Goal: Information Seeking & Learning: Learn about a topic

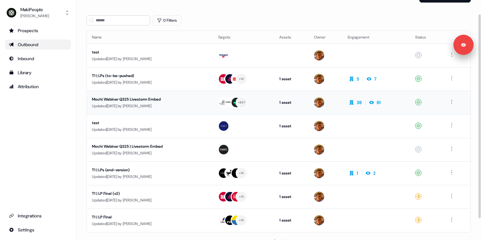
scroll to position [18, 0]
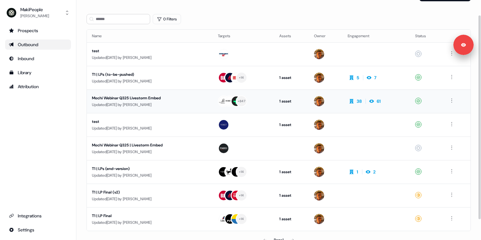
click at [149, 100] on div "Mochi Webinar Q325 Livestorm Embed" at bounding box center [150, 98] width 116 height 6
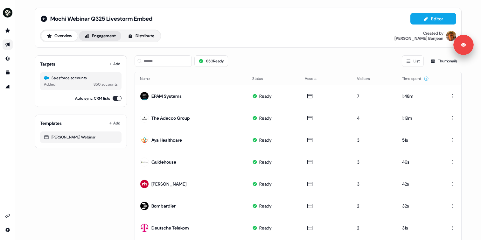
click at [99, 34] on button "Engagement" at bounding box center [100, 36] width 42 height 10
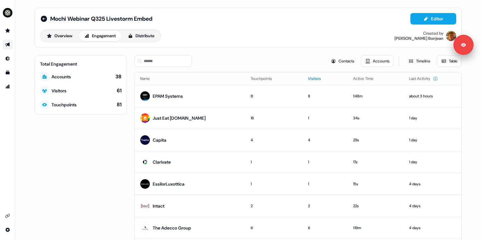
click at [309, 78] on button "Visitors" at bounding box center [318, 78] width 21 height 11
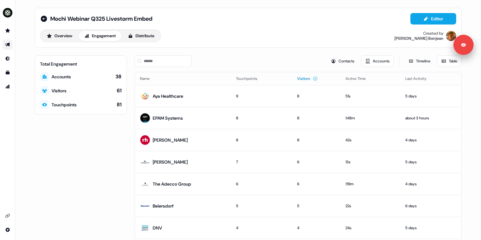
click at [308, 78] on button "Visitors" at bounding box center [307, 78] width 21 height 11
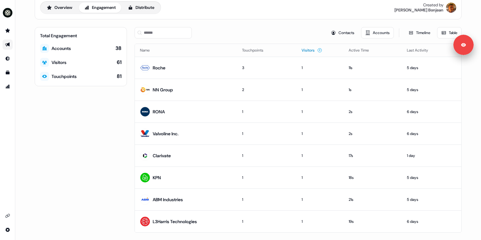
scroll to position [44, 0]
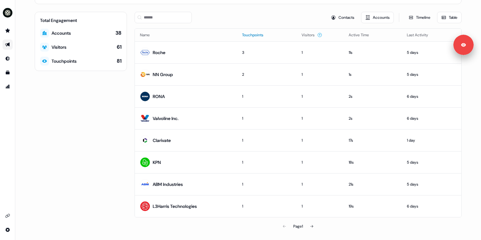
click at [247, 34] on button "Touchpoints" at bounding box center [256, 34] width 29 height 11
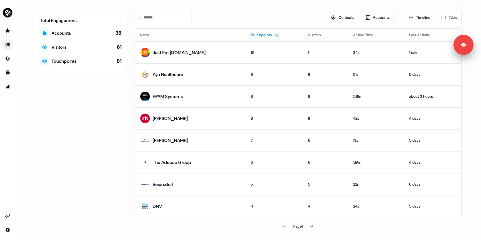
click at [250, 34] on button "Touchpoints" at bounding box center [264, 34] width 29 height 11
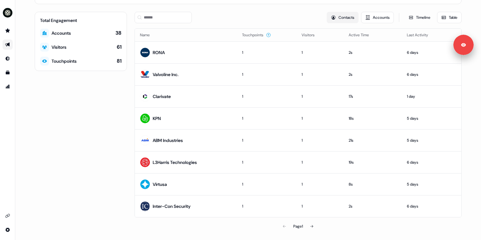
click at [335, 16] on button "Contacts" at bounding box center [342, 17] width 32 height 11
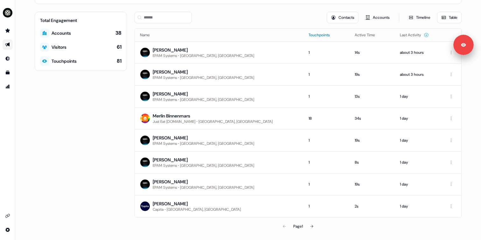
click at [308, 34] on button "Touchpoints" at bounding box center [322, 34] width 29 height 11
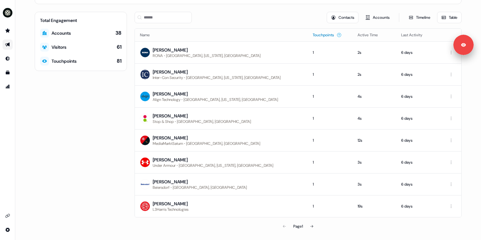
click at [312, 34] on button "Touchpoints" at bounding box center [326, 34] width 29 height 11
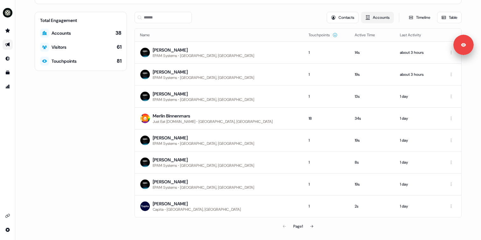
click at [373, 20] on button "Accounts" at bounding box center [377, 17] width 33 height 11
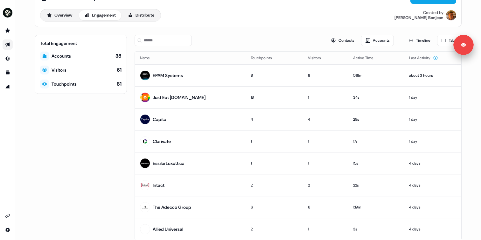
scroll to position [21, 0]
click at [257, 58] on button "Touchpoints" at bounding box center [264, 57] width 29 height 11
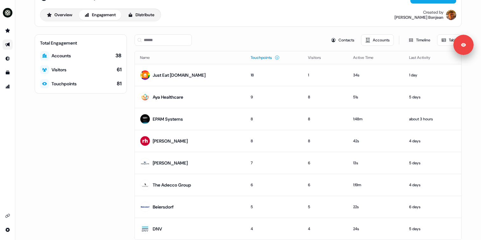
click at [257, 58] on button "Touchpoints" at bounding box center [264, 57] width 29 height 11
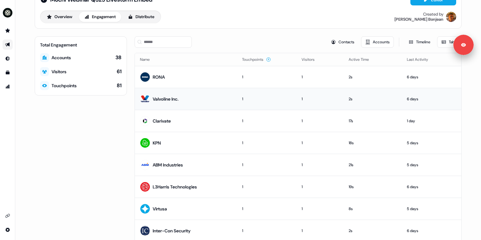
scroll to position [0, 0]
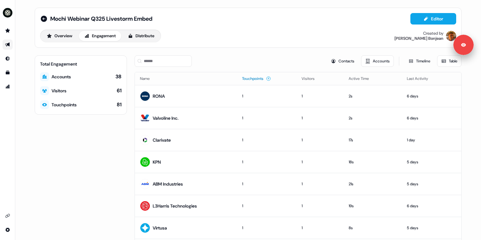
click at [260, 79] on button "Touchpoints" at bounding box center [256, 78] width 29 height 11
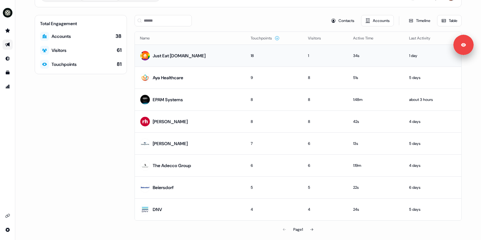
scroll to position [39, 0]
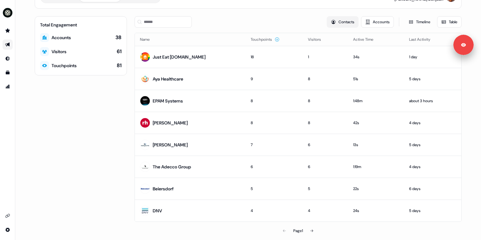
click at [342, 19] on button "Contacts" at bounding box center [342, 21] width 32 height 11
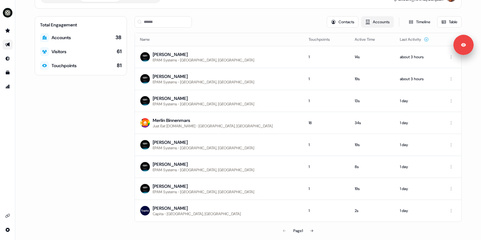
click at [374, 23] on button "Accounts" at bounding box center [377, 21] width 33 height 11
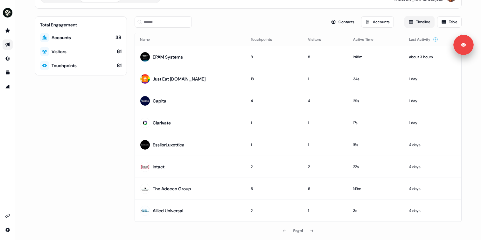
click at [417, 23] on button "Timeline" at bounding box center [419, 21] width 30 height 11
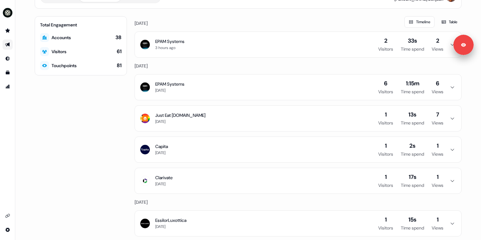
click at [269, 50] on button "EPAM Systems 3 hours ago 2 Visitors 33s Time spend 2 Views" at bounding box center [298, 44] width 326 height 25
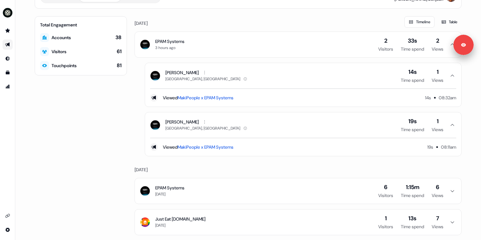
click at [269, 50] on button "EPAM Systems 3 hours ago 2 Visitors 33s Time spend 2 Views" at bounding box center [298, 44] width 326 height 25
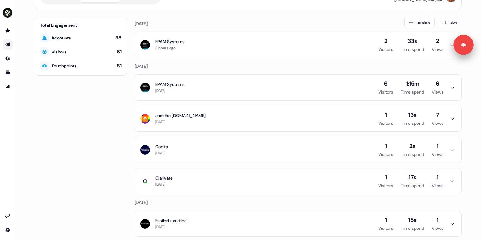
scroll to position [0, 0]
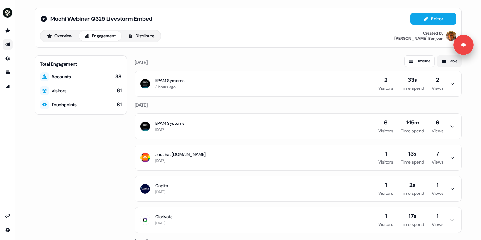
click at [441, 61] on icon at bounding box center [443, 60] width 5 height 5
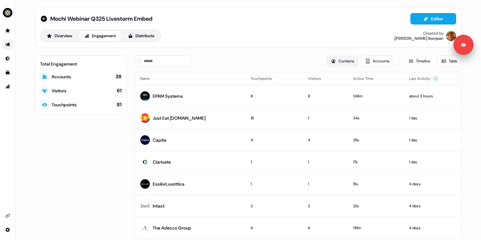
click at [326, 61] on button "Contacts" at bounding box center [342, 60] width 32 height 11
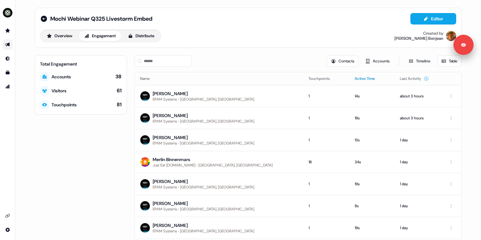
click at [354, 76] on button "Active Time" at bounding box center [368, 78] width 28 height 11
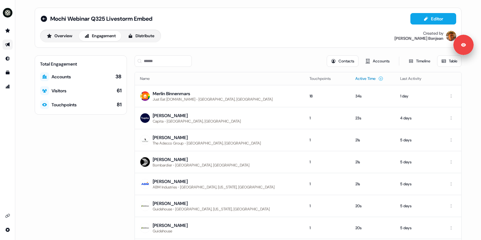
click at [355, 79] on button "Active Time" at bounding box center [369, 78] width 28 height 11
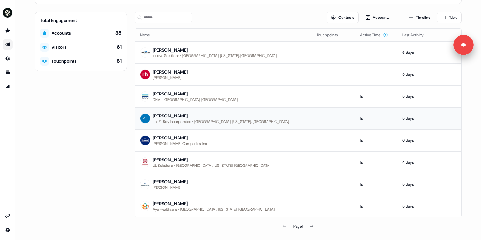
scroll to position [4, 0]
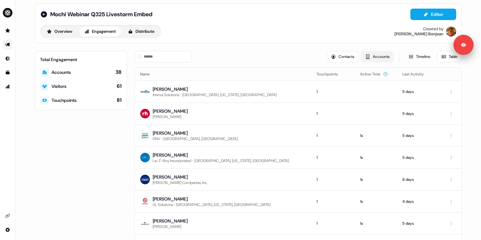
click at [383, 54] on button "Accounts" at bounding box center [377, 56] width 33 height 11
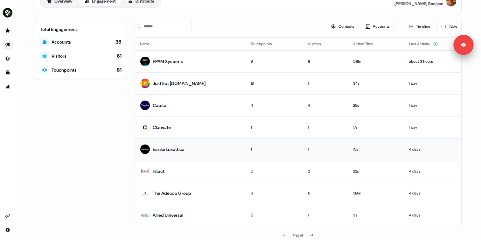
scroll to position [38, 0]
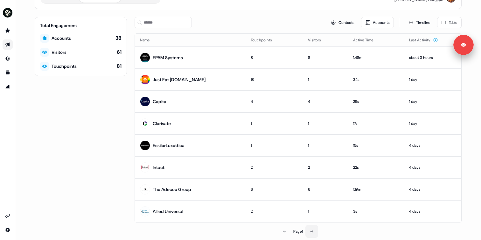
click at [313, 229] on icon at bounding box center [312, 231] width 4 height 4
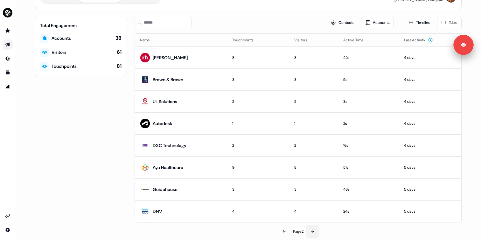
click at [313, 229] on icon at bounding box center [312, 231] width 4 height 4
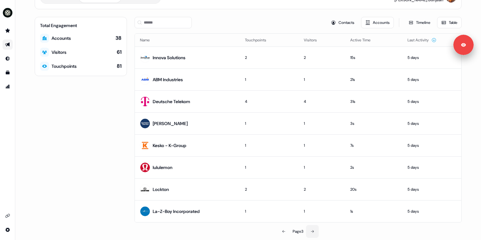
click at [313, 229] on icon at bounding box center [312, 231] width 4 height 4
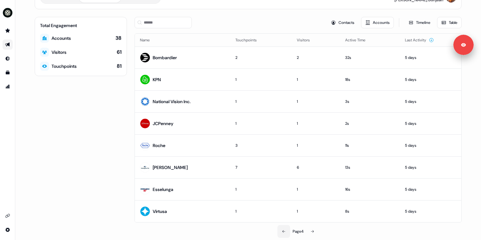
click at [283, 229] on icon at bounding box center [284, 231] width 4 height 4
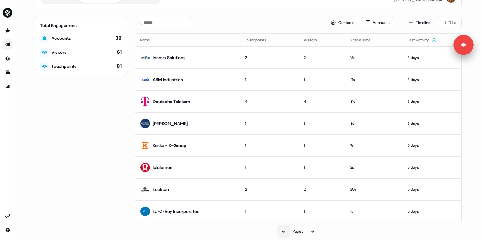
click at [283, 229] on icon at bounding box center [284, 231] width 4 height 4
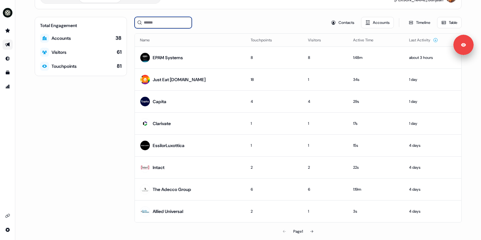
click at [152, 19] on input at bounding box center [162, 22] width 57 height 11
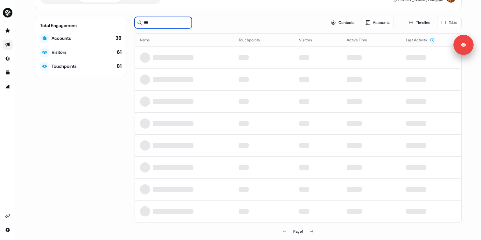
scroll to position [0, 0]
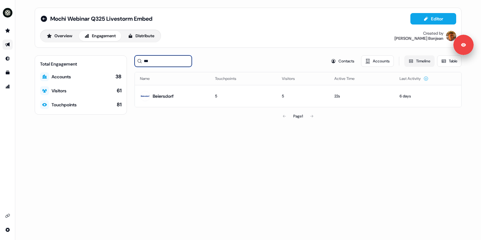
type input "***"
click at [424, 62] on button "Timeline" at bounding box center [419, 60] width 30 height 11
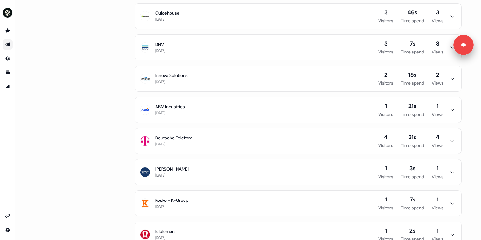
scroll to position [778, 0]
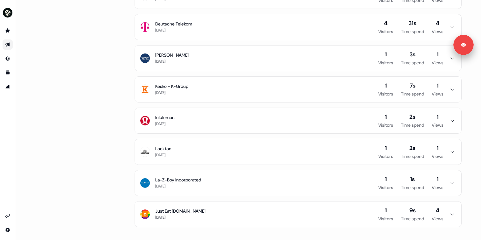
click at [199, 214] on div "Just Eat [DOMAIN_NAME] [DATE]" at bounding box center [180, 214] width 50 height 13
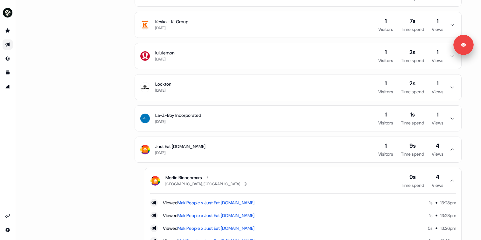
scroll to position [871, 0]
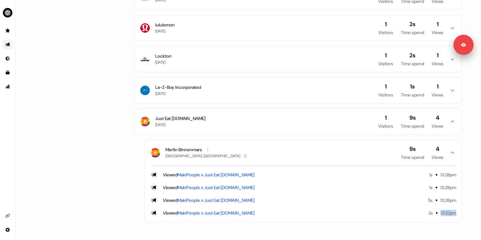
drag, startPoint x: 435, startPoint y: 210, endPoint x: 452, endPoint y: 211, distance: 16.9
click at [452, 211] on div "13:22pm" at bounding box center [448, 212] width 16 height 6
click at [267, 86] on button "La-Z-Boy Incorporated [DATE] 1 Visitors 1s Time spend 1 Views" at bounding box center [298, 90] width 326 height 25
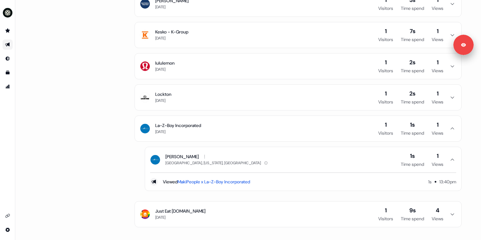
scroll to position [833, 0]
click at [289, 98] on button "Lockton [DATE] 1 Visitors 2s Time spend 1 Views" at bounding box center [298, 97] width 326 height 25
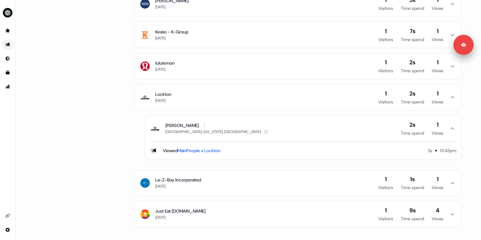
click at [305, 207] on button "Just Eat [DOMAIN_NAME] [DATE] 1 Visitors 9s Time spend 4 Views" at bounding box center [298, 213] width 326 height 25
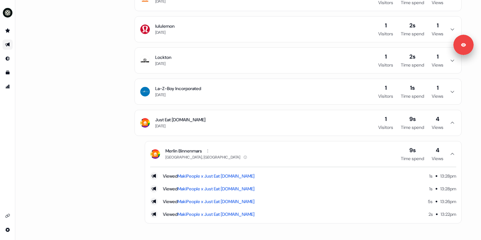
scroll to position [871, 0]
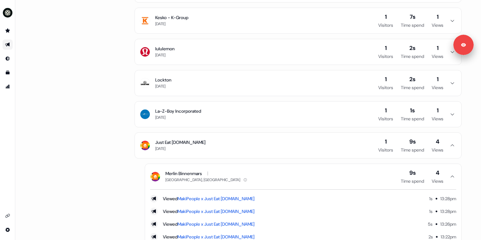
click at [325, 53] on button "lululemon [DATE] 1 Visitors 2s Time spend 1 Views" at bounding box center [298, 51] width 326 height 25
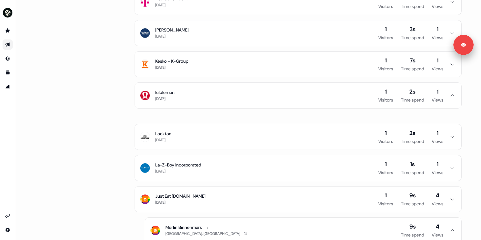
scroll to position [789, 0]
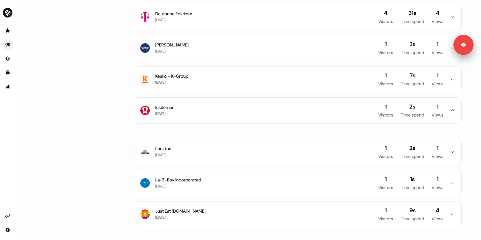
click at [314, 111] on div "lululemon [DATE] 1 Visitors 2s Time spend 1 Views" at bounding box center [297, 115] width 327 height 36
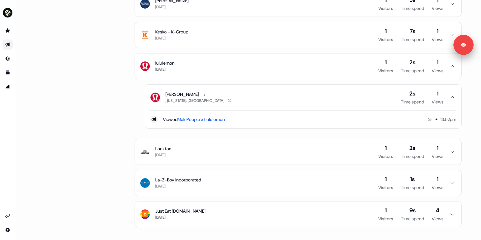
click at [314, 101] on button "[PERSON_NAME] , [US_STATE], [GEOGRAPHIC_DATA] 2s Time spend 1 Views" at bounding box center [303, 97] width 316 height 25
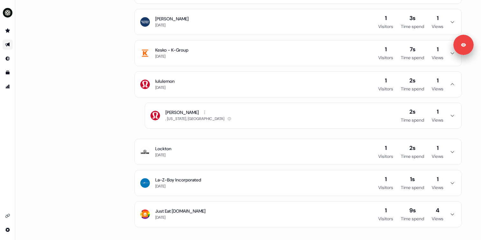
click at [314, 103] on button "[PERSON_NAME] , [US_STATE], [GEOGRAPHIC_DATA] 2s Time spend 1 Views" at bounding box center [303, 115] width 316 height 25
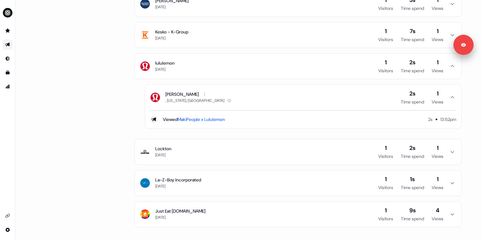
click at [313, 60] on button "lululemon [DATE] 1 Visitors 2s Time spend 1 Views" at bounding box center [298, 65] width 326 height 25
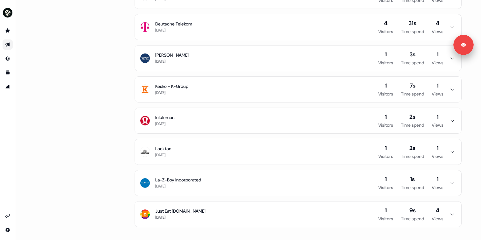
click at [320, 108] on button "lululemon [DATE] 1 Visitors 2s Time spend 1 Views" at bounding box center [298, 120] width 326 height 25
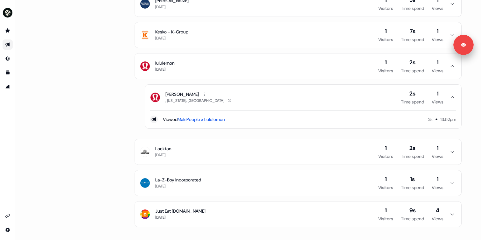
scroll to position [833, 0]
click at [302, 145] on button "Lockton [DATE] 1 Visitors 2s Time spend 1 Views" at bounding box center [298, 151] width 326 height 25
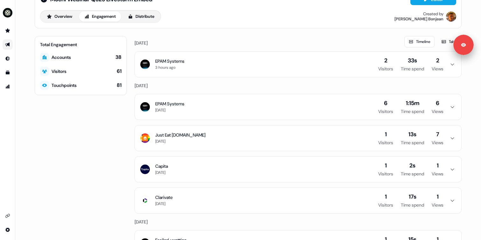
scroll to position [0, 0]
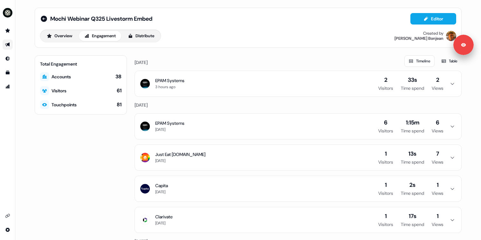
click at [60, 44] on div "Mochi Webinar Q325 Livestorm Embed Editor Overview Engagement Distribute Create…" at bounding box center [248, 28] width 427 height 40
click at [60, 38] on button "Overview" at bounding box center [59, 36] width 36 height 10
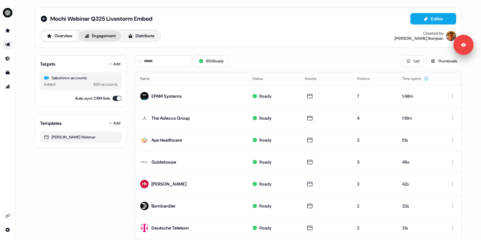
click at [90, 37] on button "Engagement" at bounding box center [100, 36] width 42 height 10
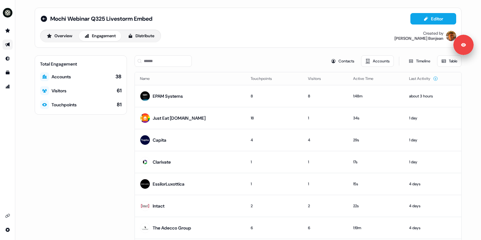
click at [253, 62] on div "Contacts Accounts Timeline Table" at bounding box center [297, 60] width 327 height 11
click at [8, 46] on icon "Go to outbound experience" at bounding box center [7, 44] width 5 height 5
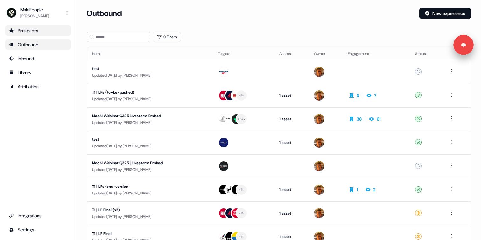
click at [26, 31] on div "Prospects" at bounding box center [38, 30] width 58 height 6
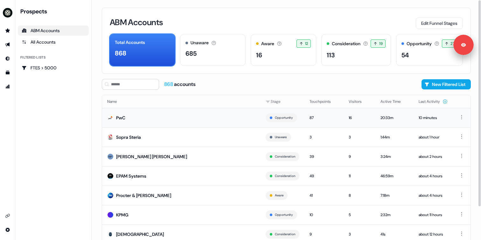
click at [236, 119] on td "PwC" at bounding box center [181, 117] width 158 height 19
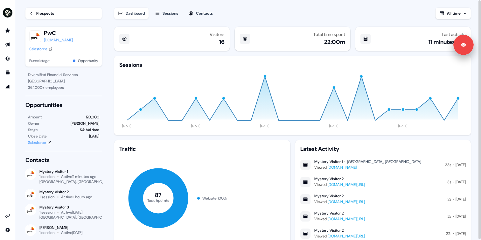
click at [205, 12] on div "Contacts" at bounding box center [204, 13] width 17 height 6
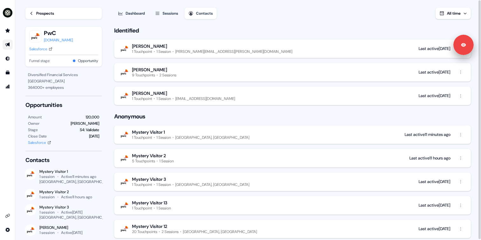
click at [8, 46] on icon "Go to outbound experience" at bounding box center [7, 44] width 5 height 5
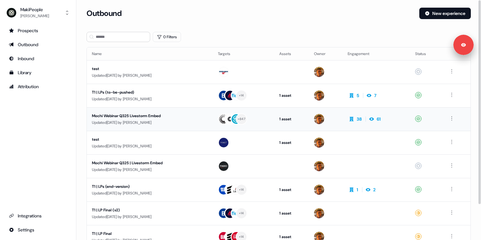
click at [154, 120] on div "Updated [DATE] by [PERSON_NAME]" at bounding box center [150, 122] width 116 height 6
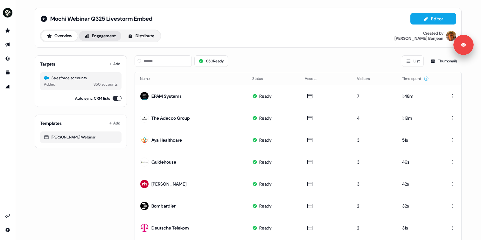
click at [93, 38] on button "Engagement" at bounding box center [100, 36] width 42 height 10
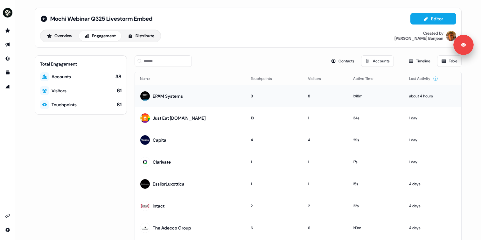
click at [167, 94] on div "EPAM Systems" at bounding box center [168, 96] width 30 height 6
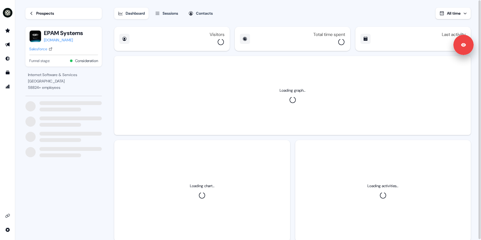
click at [169, 96] on div "Loading graph..." at bounding box center [292, 95] width 356 height 79
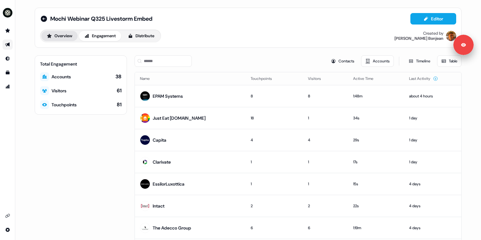
click at [61, 33] on button "Overview" at bounding box center [59, 36] width 36 height 10
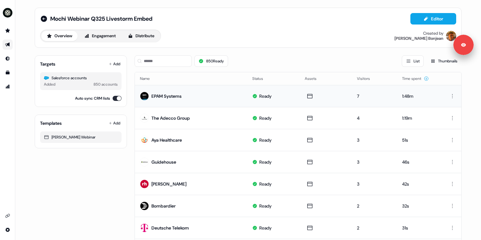
click at [163, 95] on div "EPAM Systems" at bounding box center [166, 96] width 30 height 6
click at [162, 95] on div "EPAM Systems" at bounding box center [166, 96] width 30 height 6
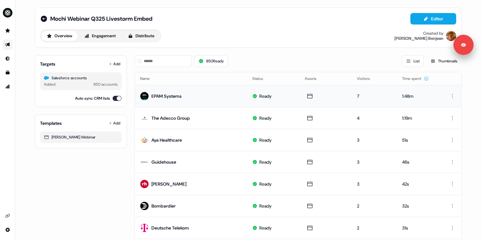
click at [162, 95] on div "EPAM Systems" at bounding box center [166, 96] width 30 height 6
click at [158, 95] on div "EPAM Systems" at bounding box center [166, 96] width 30 height 6
click at [166, 116] on div "The Adecco Group" at bounding box center [170, 118] width 38 height 6
click at [102, 36] on button "Engagement" at bounding box center [100, 36] width 42 height 10
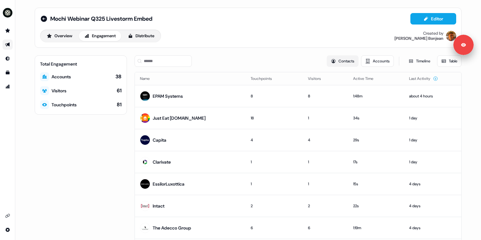
click at [344, 62] on button "Contacts" at bounding box center [342, 60] width 32 height 11
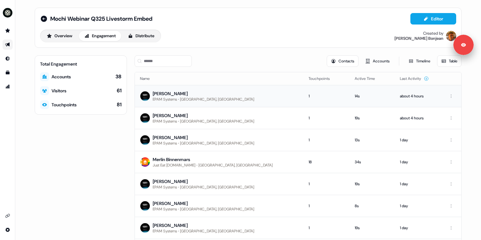
click at [169, 93] on div "[PERSON_NAME]" at bounding box center [203, 93] width 101 height 6
click at [374, 60] on button "Accounts" at bounding box center [377, 60] width 33 height 11
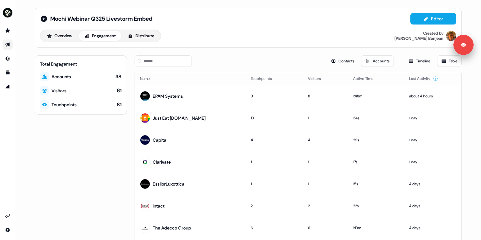
click at [259, 54] on div "Mochi Webinar Q325 Livestorm Embed Editor Overview Engagement Distribute Create…" at bounding box center [248, 142] width 442 height 284
click at [251, 59] on div "Contacts Accounts Timeline Table" at bounding box center [297, 60] width 327 height 11
click at [61, 37] on button "Overview" at bounding box center [59, 36] width 36 height 10
